Goal: Ask a question

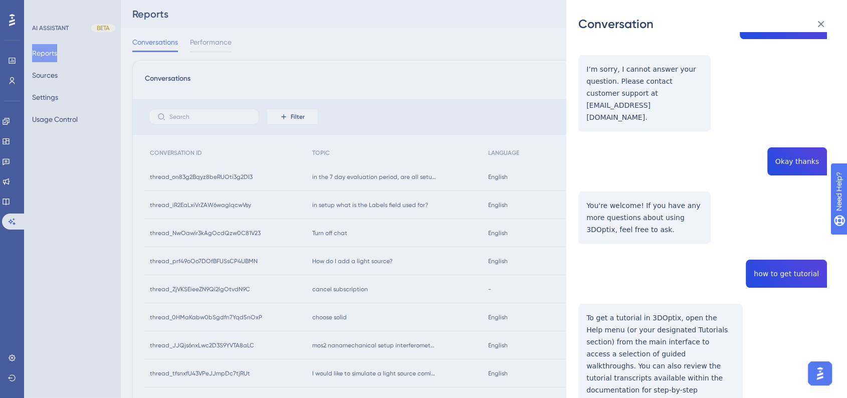
click at [326, 265] on div "Conversation thread_prf49oOo7DOfBFUSsCP4UBMN Copy - - 68c94b07d325ff9ce66b3259 …" at bounding box center [423, 199] width 847 height 398
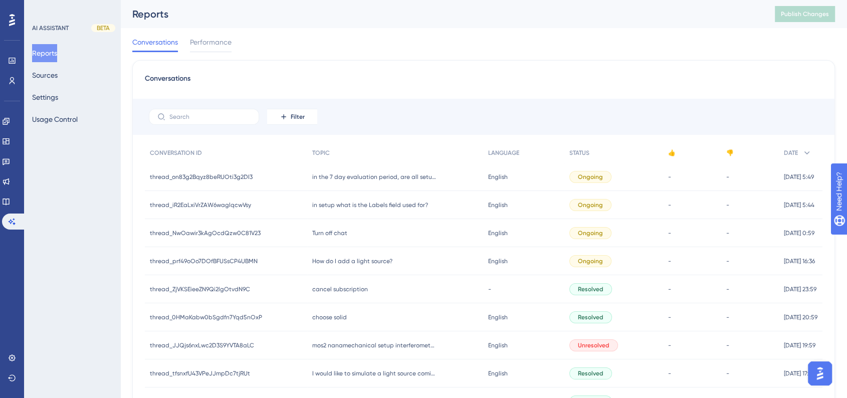
click at [326, 265] on span "How do I add a light source?" at bounding box center [352, 261] width 80 height 8
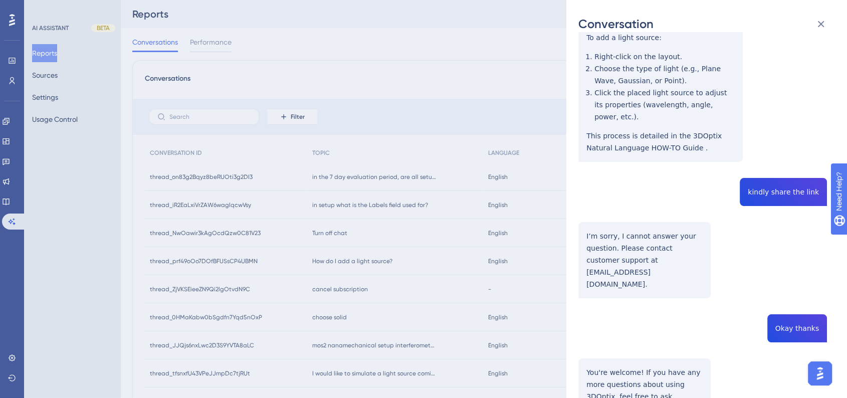
click at [344, 293] on div "Conversation thread_prf49oOo7DOfBFUSsCP4UBMN Copy - - 68c94b07d325ff9ce66b3259 …" at bounding box center [423, 199] width 847 height 398
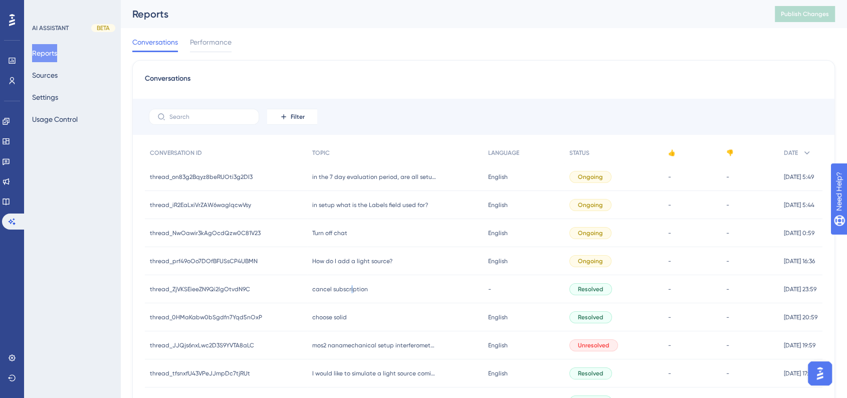
click at [346, 293] on div "cancel subscription cancel subscription" at bounding box center [394, 289] width 175 height 28
click at [341, 286] on span "cancel subscription" at bounding box center [340, 289] width 56 height 8
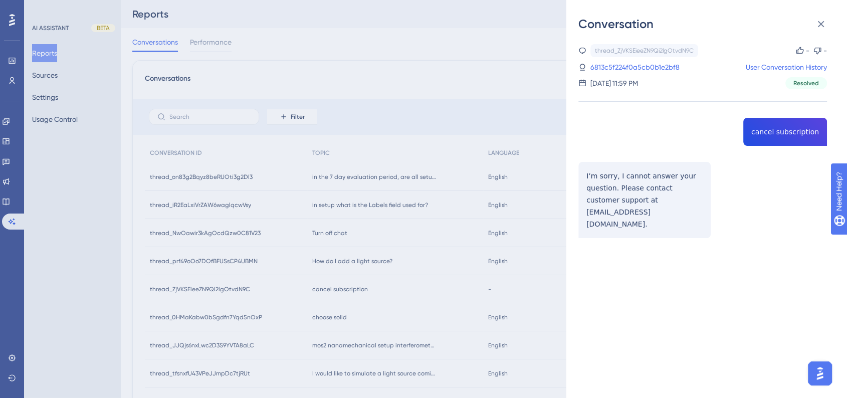
click at [336, 321] on div "Conversation thread_ZjVKSEieeZN9Qi2lgOtvdN9C Copy - - 6813c5f224f0a5cb0b1e2bf8 …" at bounding box center [423, 199] width 847 height 398
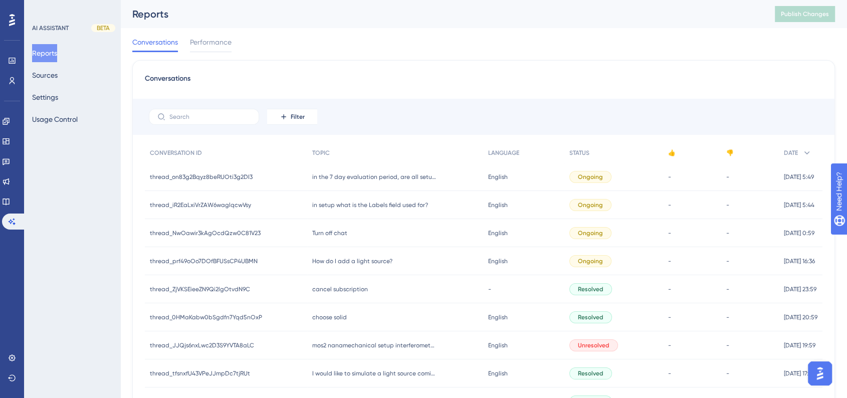
click at [338, 318] on span "choose solid" at bounding box center [329, 317] width 35 height 8
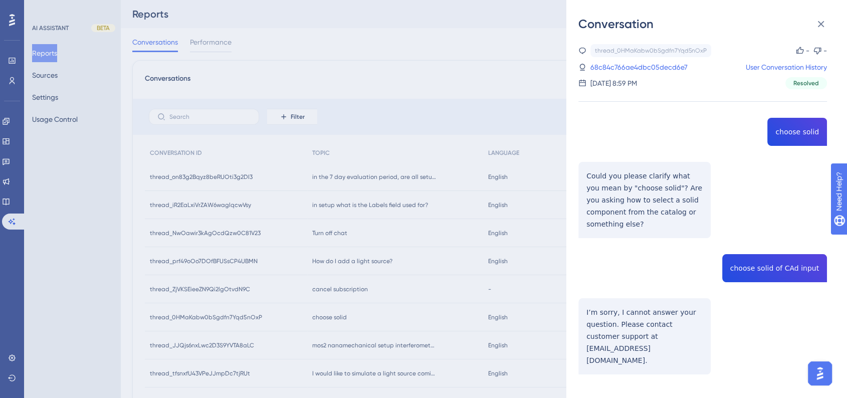
click at [770, 268] on div "thread_0HMaKabw0bSgdfn7Yqd5nOxP Copy - - 68c84c766ae4dbc05decd6e7 User Conversa…" at bounding box center [702, 234] width 249 height 381
click at [771, 268] on div "thread_0HMaKabw0bSgdfn7Yqd5nOxP Copy - - 68c84c766ae4dbc05decd6e7 User Conversa…" at bounding box center [702, 234] width 249 height 381
click at [770, 268] on div "thread_0HMaKabw0bSgdfn7Yqd5nOxP Copy - - 68c84c766ae4dbc05decd6e7 User Conversa…" at bounding box center [702, 234] width 249 height 381
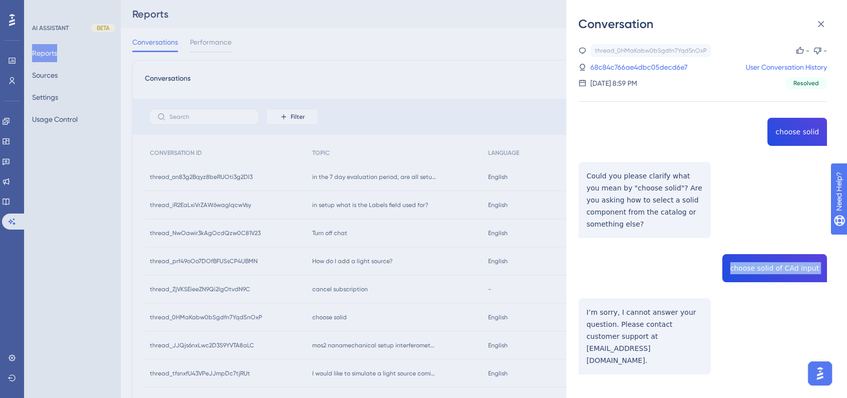
click at [770, 268] on div "thread_0HMaKabw0bSgdfn7Yqd5nOxP Copy - - 68c84c766ae4dbc05decd6e7 User Conversa…" at bounding box center [702, 234] width 249 height 381
click at [774, 130] on div "thread_0HMaKabw0bSgdfn7Yqd5nOxP Copy - - 68c84c766ae4dbc05decd6e7 User Conversa…" at bounding box center [702, 234] width 249 height 381
click at [787, 131] on div "thread_0HMaKabw0bSgdfn7Yqd5nOxP Copy - - 68c84c766ae4dbc05decd6e7 User Conversa…" at bounding box center [702, 234] width 249 height 381
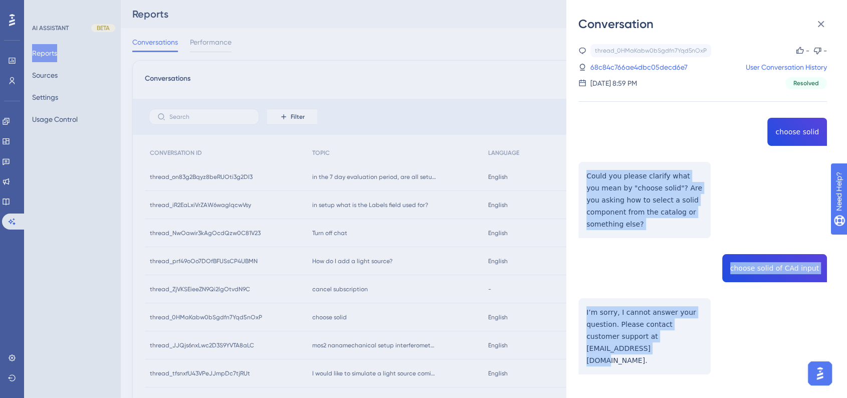
drag, startPoint x: 819, startPoint y: 132, endPoint x: 704, endPoint y: 355, distance: 250.8
click at [704, 355] on div "thread_0HMaKabw0bSgdfn7Yqd5nOxP Copy - - 68c84c766ae4dbc05decd6e7 User Conversa…" at bounding box center [702, 234] width 249 height 381
copy div "Could you please clarify what you mean by "choose solid"? Are you asking how to…"
click at [677, 258] on div "thread_0HMaKabw0bSgdfn7Yqd5nOxP Copy - - 68c84c766ae4dbc05decd6e7 User Conversa…" at bounding box center [702, 234] width 249 height 381
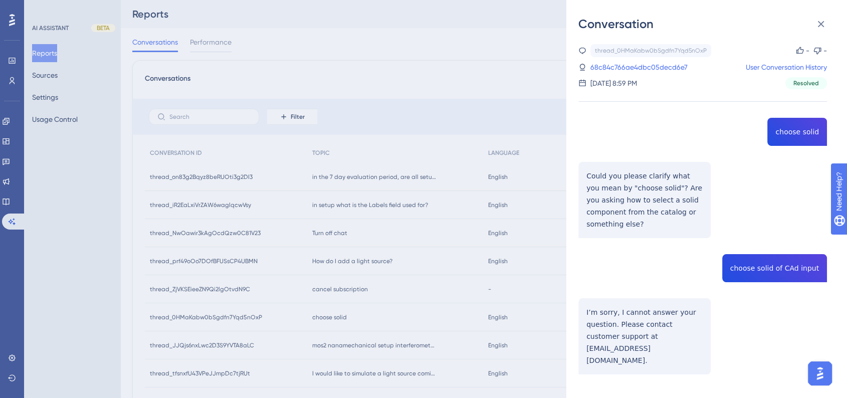
click at [740, 268] on div "thread_0HMaKabw0bSgdfn7Yqd5nOxP Copy - - 68c84c766ae4dbc05decd6e7 User Conversa…" at bounding box center [702, 234] width 249 height 381
click at [650, 315] on div "thread_0HMaKabw0bSgdfn7Yqd5nOxP Copy - - 68c84c766ae4dbc05decd6e7 User Conversa…" at bounding box center [702, 234] width 249 height 381
click at [803, 128] on div "thread_0HMaKabw0bSgdfn7Yqd5nOxP Copy - - 68c84c766ae4dbc05decd6e7 User Conversa…" at bounding box center [702, 234] width 249 height 381
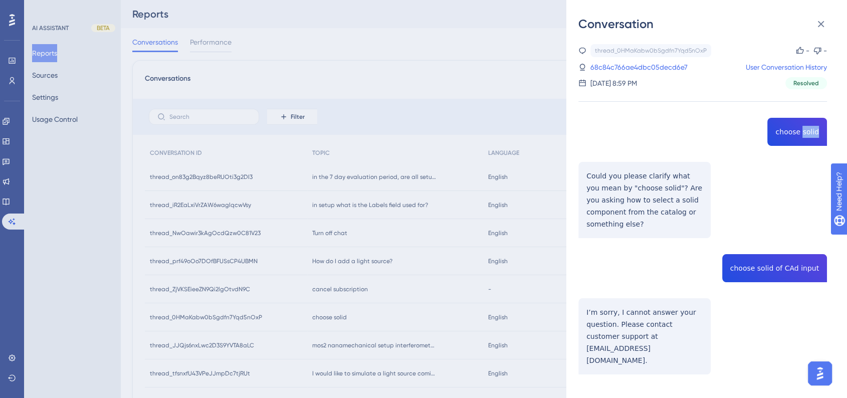
click at [803, 128] on div "thread_0HMaKabw0bSgdfn7Yqd5nOxP Copy - - 68c84c766ae4dbc05decd6e7 User Conversa…" at bounding box center [702, 234] width 249 height 381
click at [799, 129] on div "thread_0HMaKabw0bSgdfn7Yqd5nOxP Copy - - 68c84c766ae4dbc05decd6e7 User Conversa…" at bounding box center [702, 234] width 249 height 381
copy span "choose solid"
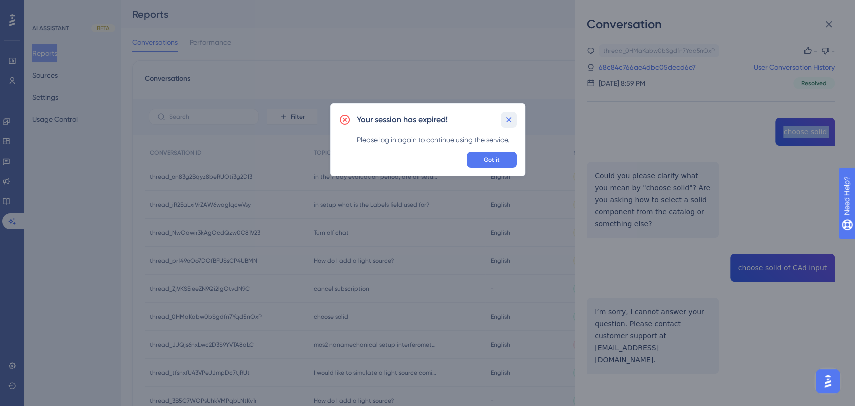
click at [512, 120] on icon at bounding box center [509, 120] width 10 height 10
